Goal: Information Seeking & Learning: Understand process/instructions

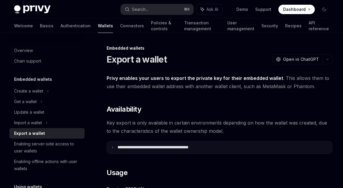
click at [158, 145] on p "**********" at bounding box center [165, 147] width 97 height 5
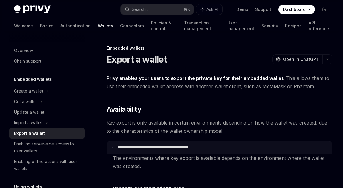
click at [158, 145] on p "**********" at bounding box center [164, 147] width 95 height 5
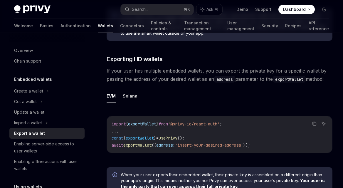
scroll to position [536, 0]
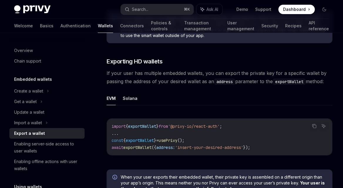
click at [170, 76] on span "If your user has multiple embedded wallets, you can export the private key for …" at bounding box center [219, 77] width 226 height 16
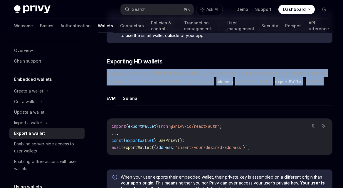
click at [170, 76] on span "If your user has multiple embedded wallets, you can export the private key for …" at bounding box center [219, 77] width 226 height 16
click at [167, 84] on span "If your user has multiple embedded wallets, you can export the private key for …" at bounding box center [219, 77] width 226 height 16
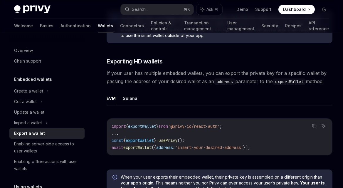
click at [167, 95] on ul "EVM Solana" at bounding box center [219, 98] width 226 height 14
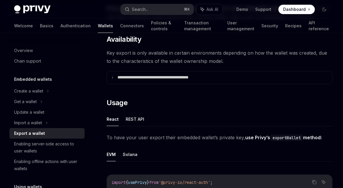
scroll to position [66, 0]
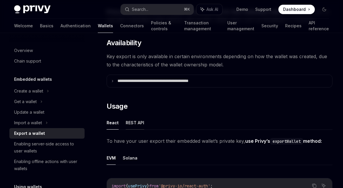
click at [138, 118] on button "REST API" at bounding box center [135, 123] width 18 height 14
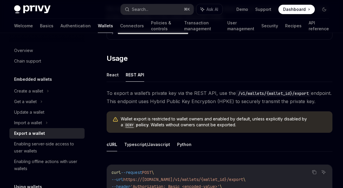
scroll to position [112, 0]
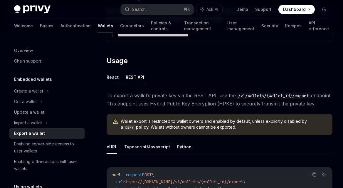
click at [114, 80] on button "React" at bounding box center [112, 77] width 12 height 14
type textarea "*"
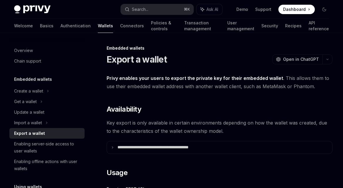
click at [136, 87] on span "Privy enables your users to export the private key for their embedded wallet . …" at bounding box center [219, 82] width 226 height 16
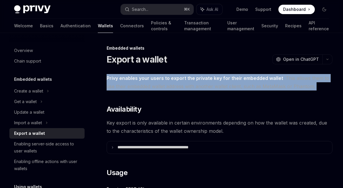
click at [136, 87] on span "Privy enables your users to export the private key for their embedded wallet . …" at bounding box center [219, 82] width 226 height 16
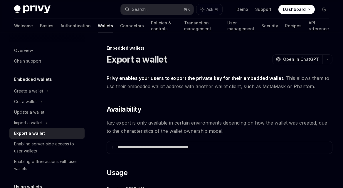
click at [138, 85] on span "Privy enables your users to export the private key for their embedded wallet . …" at bounding box center [219, 82] width 226 height 16
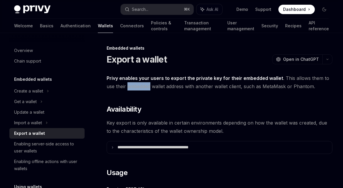
click at [138, 85] on span "Privy enables your users to export the private key for their embedded wallet . …" at bounding box center [219, 82] width 226 height 16
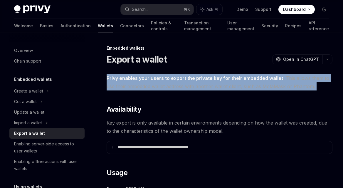
click at [138, 85] on span "Privy enables your users to export the private key for their embedded wallet . …" at bounding box center [219, 82] width 226 height 16
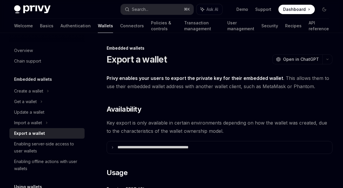
click at [181, 87] on span "Privy enables your users to export the private key for their embedded wallet . …" at bounding box center [219, 82] width 226 height 16
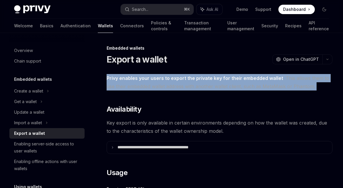
click at [181, 87] on span "Privy enables your users to export the private key for their embedded wallet . …" at bounding box center [219, 82] width 226 height 16
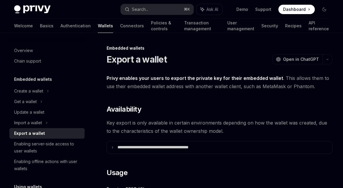
click at [179, 88] on span "Privy enables your users to export the private key for their embedded wallet . …" at bounding box center [219, 82] width 226 height 16
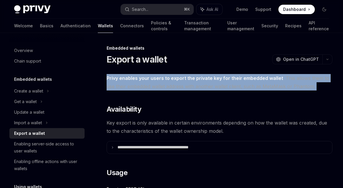
click at [179, 88] on span "Privy enables your users to export the private key for their embedded wallet . …" at bounding box center [219, 82] width 226 height 16
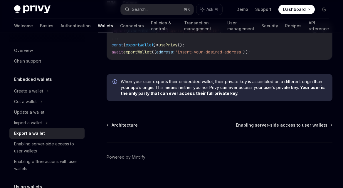
scroll to position [639, 0]
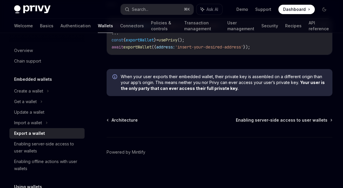
click at [146, 87] on b "Your user is the only party that can ever access their full private key." at bounding box center [223, 85] width 204 height 11
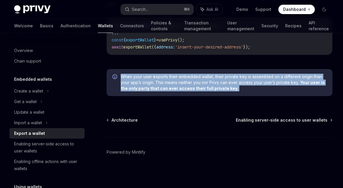
click at [146, 87] on b "Your user is the only party that can ever access their full private key." at bounding box center [223, 85] width 204 height 11
copy div "When your user exports their embedded wallet, their private key is assembled on…"
click at [194, 87] on b "Your user is the only party that can ever access their full private key." at bounding box center [223, 85] width 204 height 11
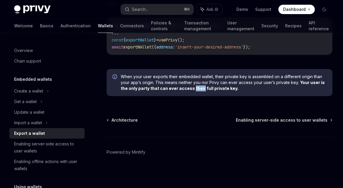
click at [194, 87] on b "Your user is the only party that can ever access their full private key." at bounding box center [223, 85] width 204 height 11
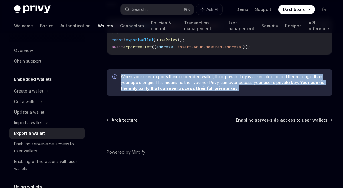
click at [194, 87] on b "Your user is the only party that can ever access their full private key." at bounding box center [223, 85] width 204 height 11
